Goal: Task Accomplishment & Management: Manage account settings

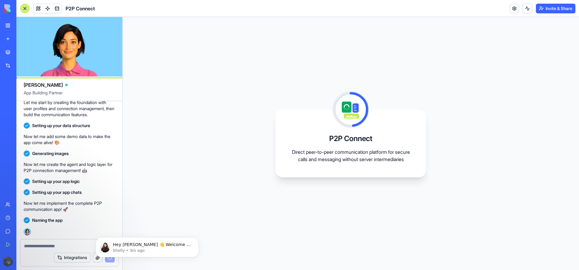
scroll to position [147, 0]
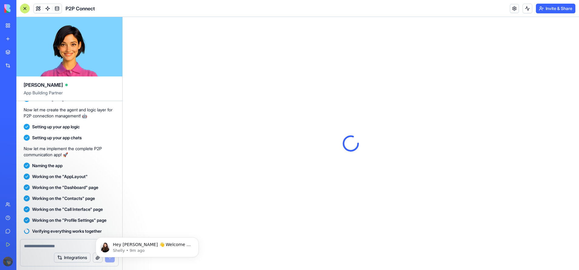
scroll to position [243, 0]
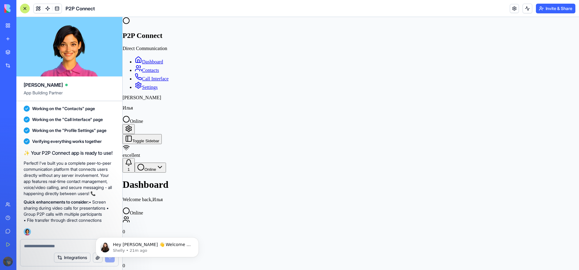
click at [132, 167] on div "1" at bounding box center [128, 169] width 7 height 5
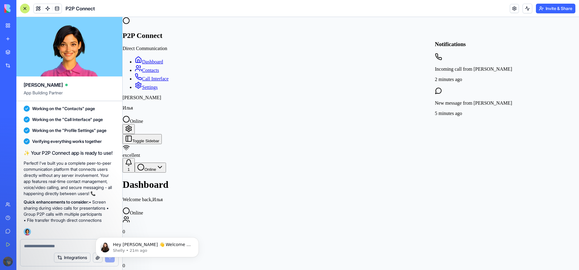
click at [498, 66] on p "Incoming call from [PERSON_NAME]" at bounding box center [473, 68] width 77 height 5
click at [344, 179] on div "Dashboard Welcome back, Илья Online" at bounding box center [351, 197] width 457 height 36
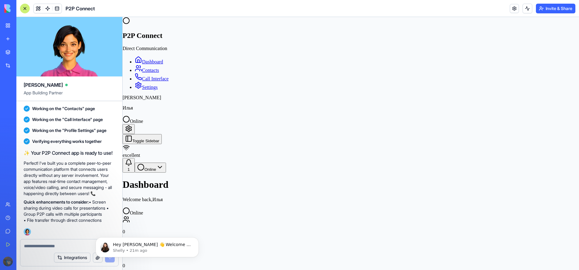
click at [159, 68] on link "Contacts" at bounding box center [147, 70] width 24 height 5
click at [163, 59] on link "Dashboard" at bounding box center [149, 61] width 28 height 5
click at [169, 76] on link "Call Interface" at bounding box center [152, 78] width 34 height 5
click at [158, 85] on link "Settings" at bounding box center [146, 87] width 23 height 5
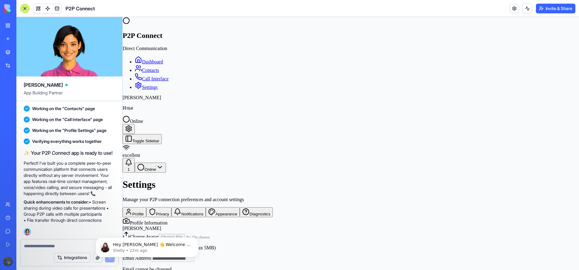
click at [172, 207] on button "Privacy" at bounding box center [159, 212] width 26 height 10
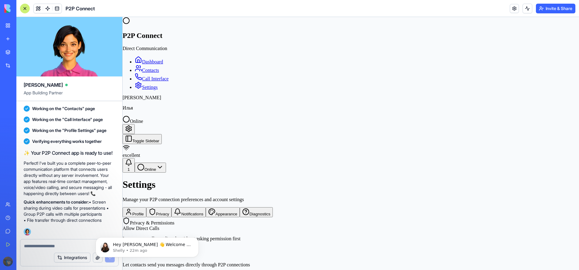
click at [206, 207] on button "Notifications" at bounding box center [189, 212] width 34 height 10
click at [240, 207] on button "Appearance" at bounding box center [223, 212] width 34 height 10
click at [247, 207] on button "Diagnostics" at bounding box center [256, 212] width 33 height 10
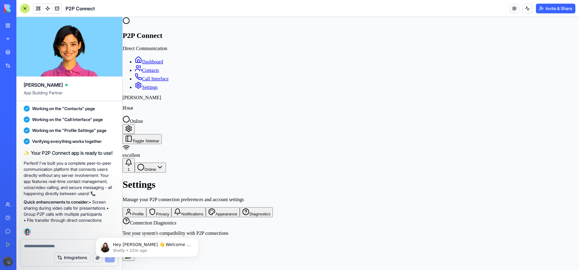
drag, startPoint x: 252, startPoint y: 130, endPoint x: 269, endPoint y: 127, distance: 17.1
click at [240, 207] on button "Appearance" at bounding box center [223, 212] width 34 height 10
click at [446, 261] on h4 "Dark" at bounding box center [351, 263] width 457 height 5
click at [415, 261] on h4 "Dark" at bounding box center [351, 263] width 457 height 5
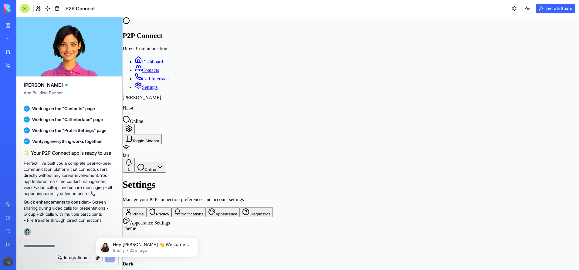
click at [206, 207] on button "Notifications" at bounding box center [189, 212] width 34 height 10
click at [570, 27] on html "P2P Connect Direct Communication Dashboard Contacts Call Interface Settings И И…" at bounding box center [351, 183] width 457 height 333
click at [557, 67] on div "Offline" at bounding box center [546, 65] width 21 height 9
click at [132, 167] on div "1" at bounding box center [128, 169] width 7 height 5
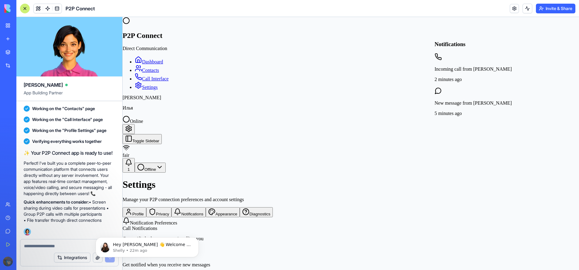
click at [132, 167] on div "1" at bounding box center [128, 169] width 7 height 5
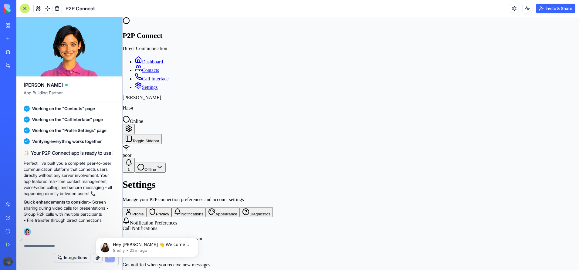
click at [146, 207] on button "Profile" at bounding box center [135, 212] width 24 height 10
click at [232, 153] on div "poor" at bounding box center [351, 155] width 457 height 5
click at [159, 68] on link "Contacts" at bounding box center [147, 70] width 24 height 5
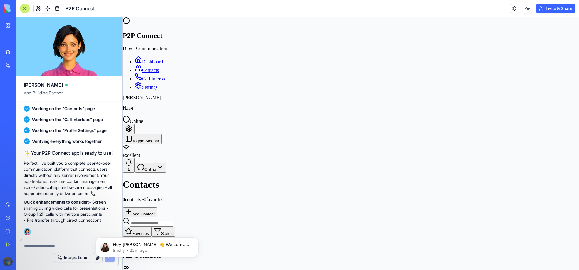
click at [239, 153] on div "excellent" at bounding box center [351, 155] width 457 height 5
click at [194, 238] on button "Dismiss notification" at bounding box center [197, 239] width 8 height 8
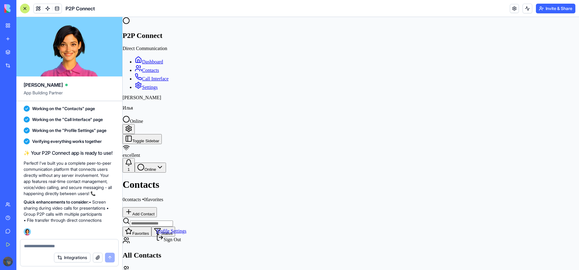
click at [192, 261] on html "P2P Connect Direct Communication Dashboard Contacts Call Interface Settings И И…" at bounding box center [351, 169] width 457 height 305
click at [172, 197] on html "P2P Connect Direct Communication Dashboard Contacts Call Interface Settings И И…" at bounding box center [351, 169] width 457 height 305
click at [147, 59] on span "Dashboard" at bounding box center [152, 61] width 21 height 5
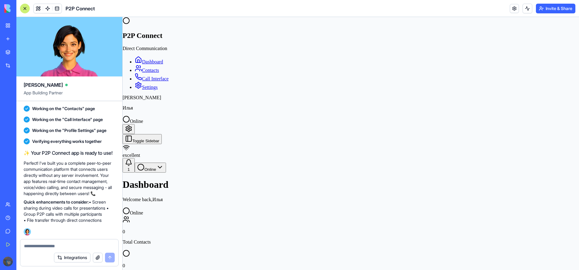
click at [154, 32] on h2 "P2P Connect" at bounding box center [351, 36] width 457 height 8
click at [129, 26] on div at bounding box center [351, 21] width 457 height 9
click at [162, 134] on button "Toggle Sidebar" at bounding box center [142, 139] width 39 height 10
click at [135, 134] on button "Toggle Sidebar" at bounding box center [142, 139] width 39 height 10
click at [569, 28] on html "P2P Connect Direct Communication Dashboard Contacts Call Interface Settings И И…" at bounding box center [351, 226] width 457 height 418
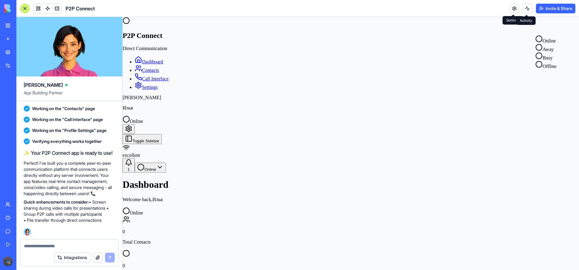
click at [528, 5] on button at bounding box center [528, 9] width 10 height 10
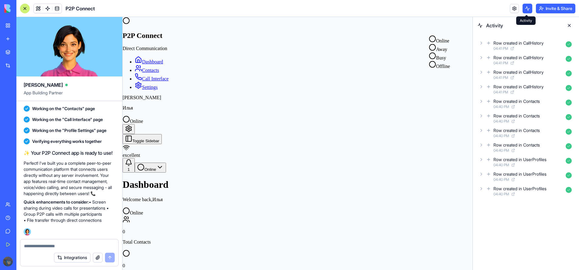
click at [529, 6] on button at bounding box center [528, 9] width 10 height 10
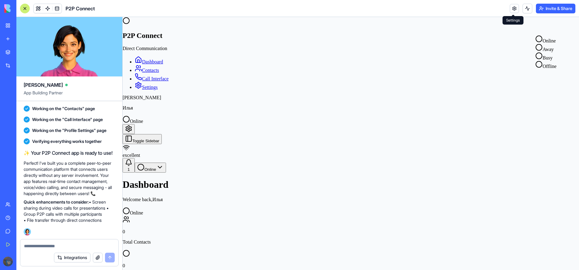
drag, startPoint x: 517, startPoint y: 5, endPoint x: 513, endPoint y: 5, distance: 4.6
click at [517, 5] on div "Invite & Share" at bounding box center [543, 9] width 66 height 10
click at [512, 5] on link at bounding box center [514, 8] width 9 height 9
click at [512, 10] on link at bounding box center [514, 8] width 9 height 9
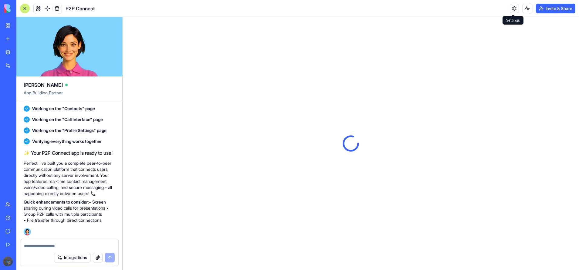
click at [513, 11] on link at bounding box center [514, 8] width 9 height 9
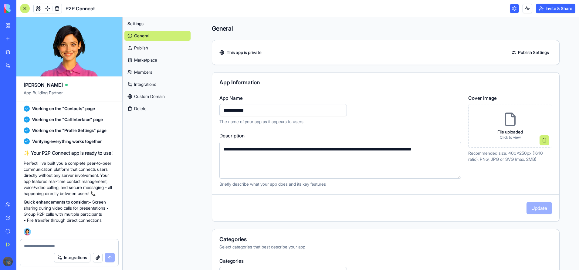
click at [136, 48] on link "Publish" at bounding box center [157, 48] width 66 height 10
